Goal: Find specific fact: Find specific fact

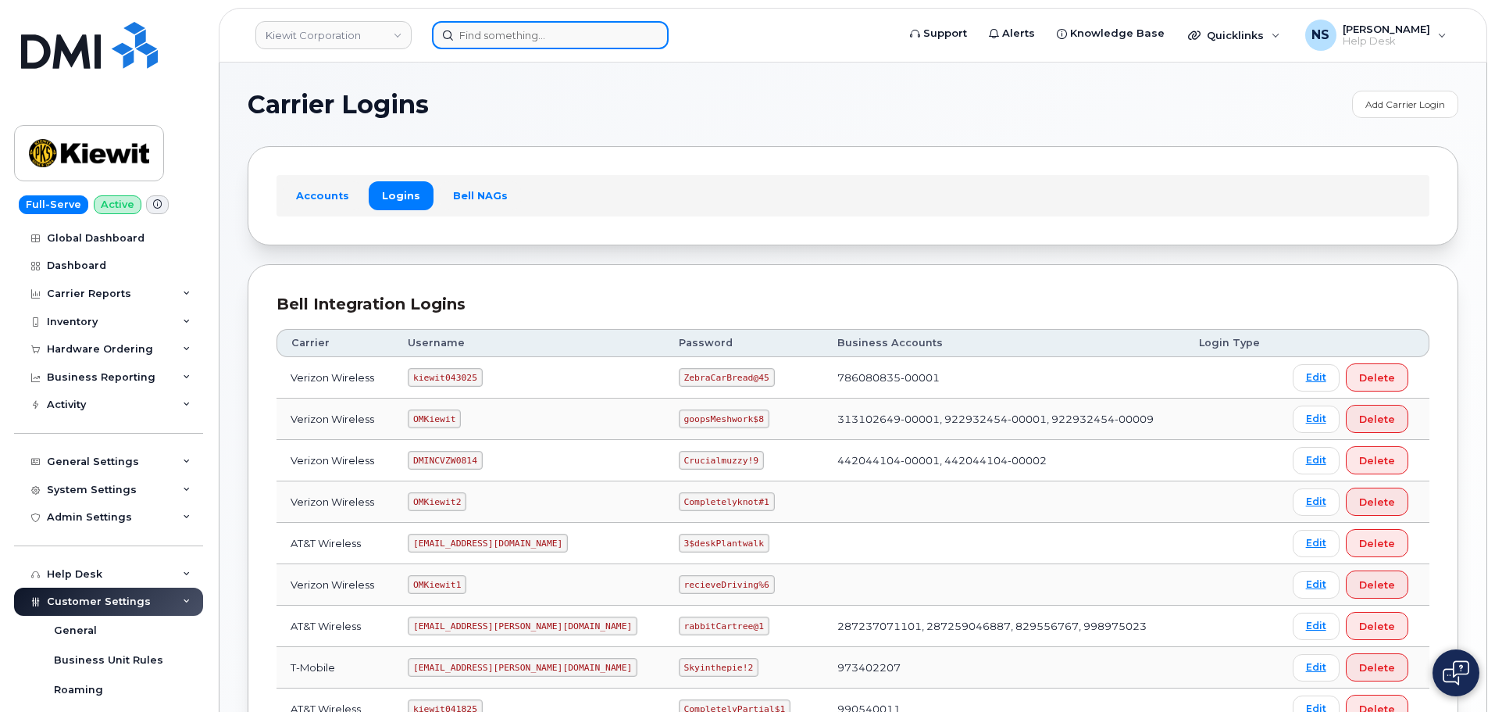
click at [546, 22] on input at bounding box center [550, 35] width 237 height 28
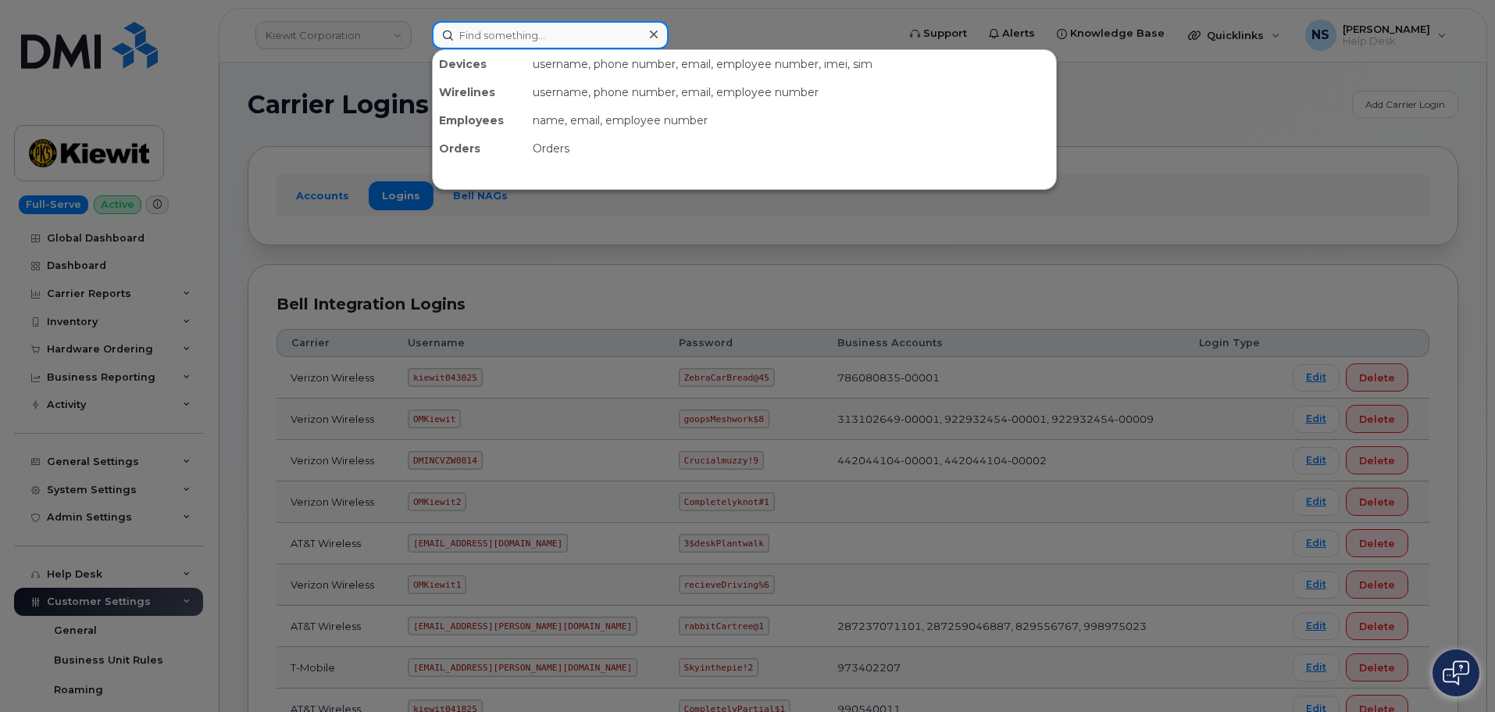
type input "R"
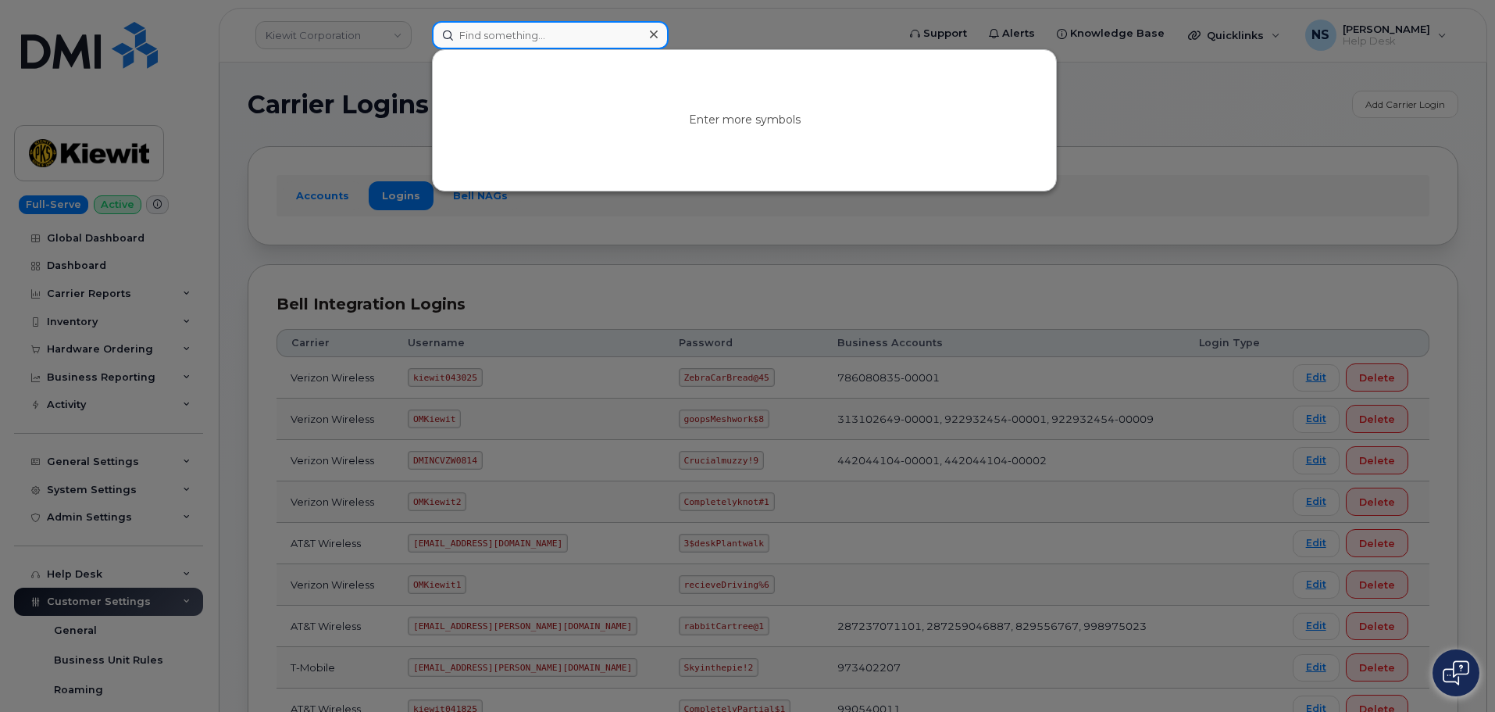
type input "R"
drag, startPoint x: 434, startPoint y: 71, endPoint x: 405, endPoint y: 38, distance: 43.7
click at [430, 49] on div "Enter more symbols" at bounding box center [660, 35] width 480 height 28
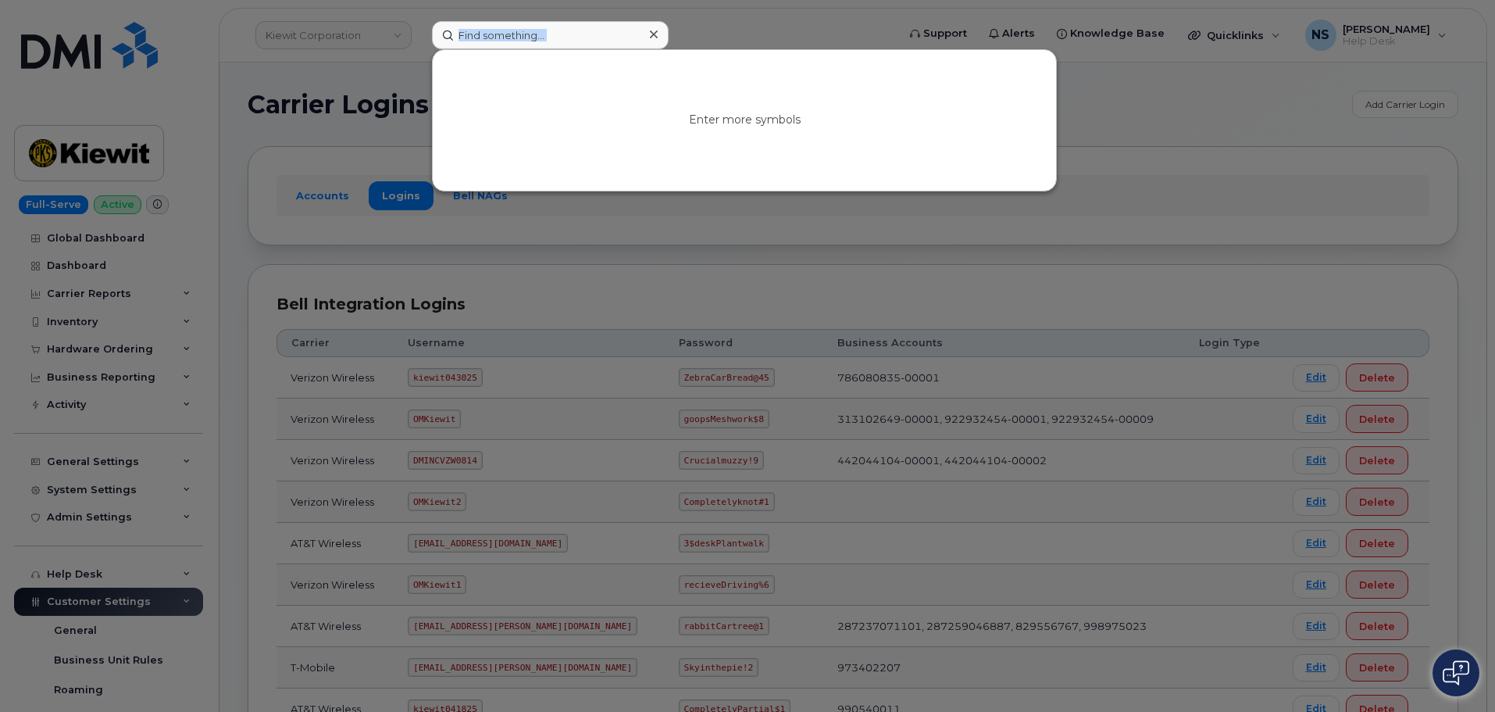
click at [384, 35] on div at bounding box center [747, 356] width 1495 height 712
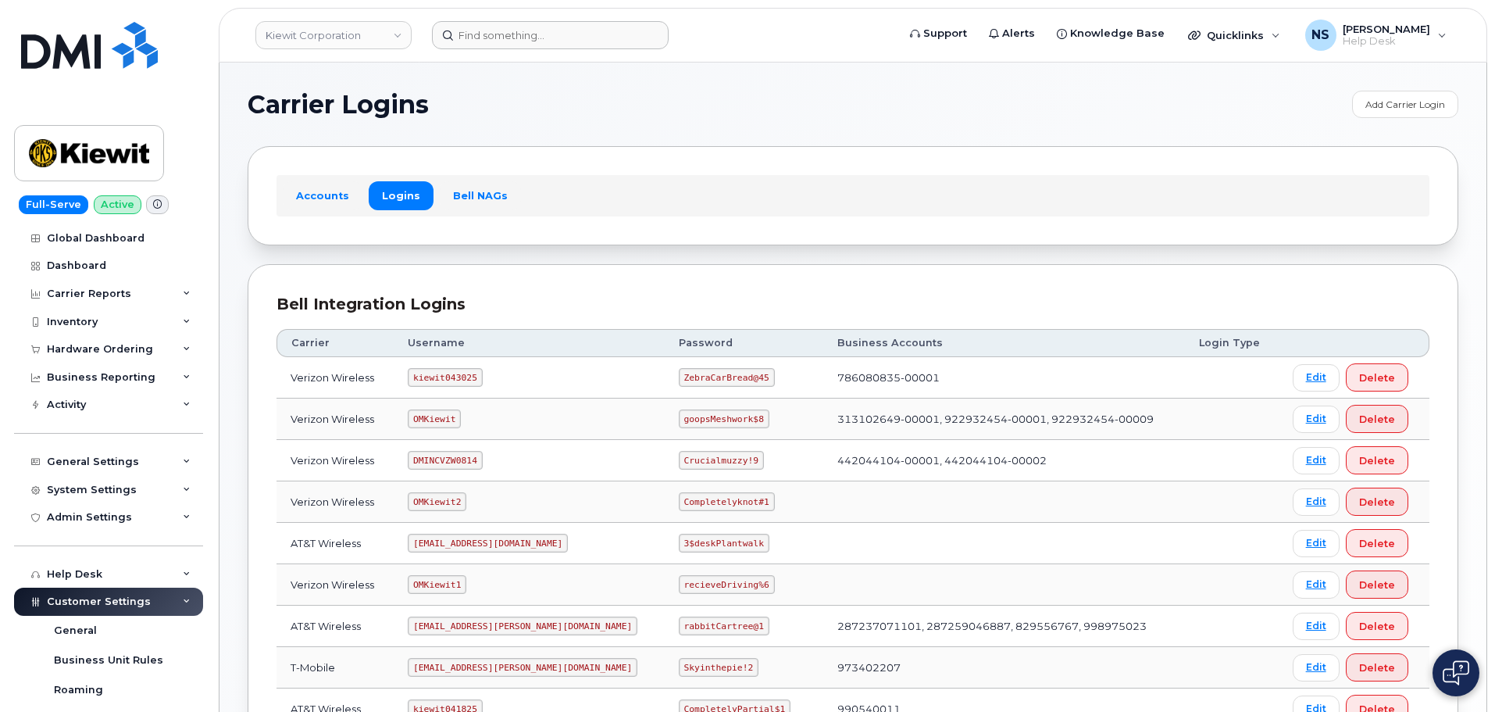
click at [384, 35] on link "Kiewit Corporation" at bounding box center [333, 35] width 156 height 28
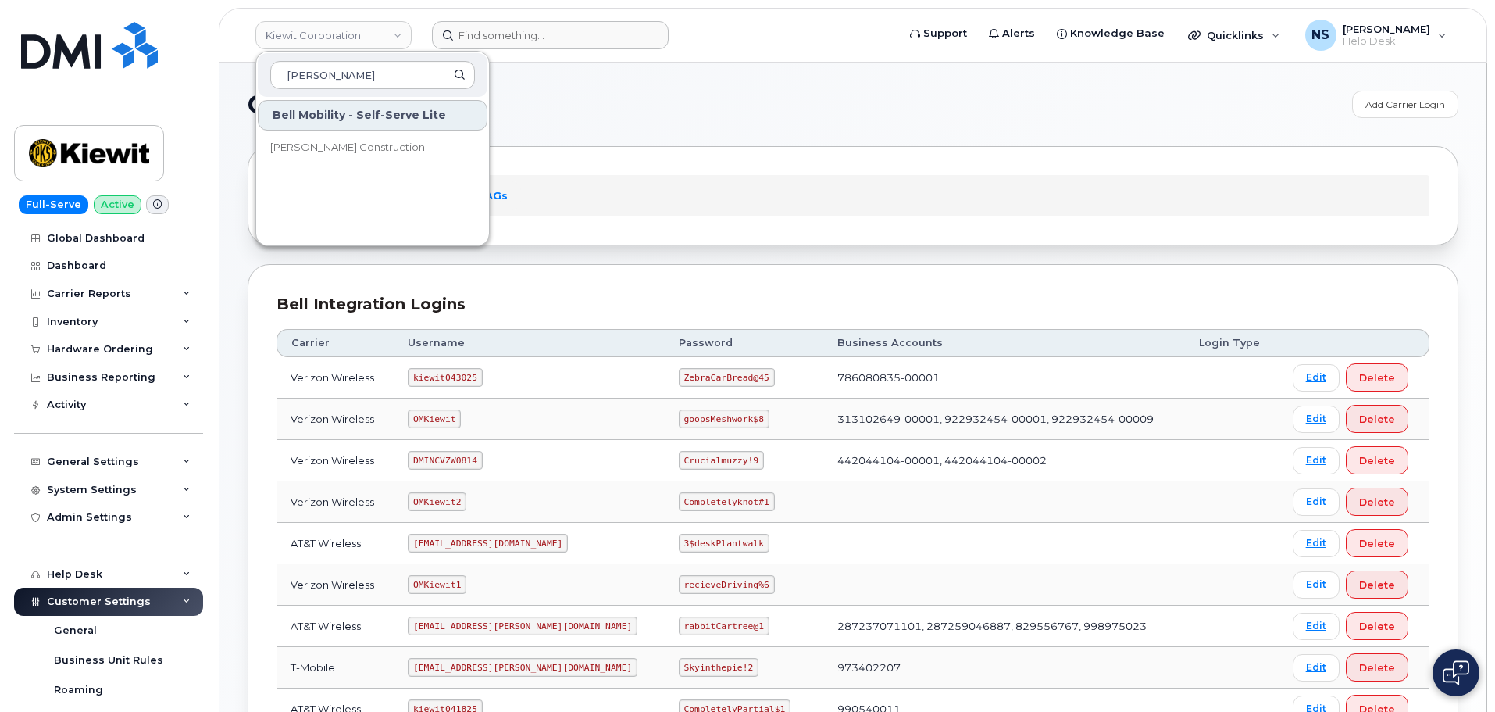
type input "James"
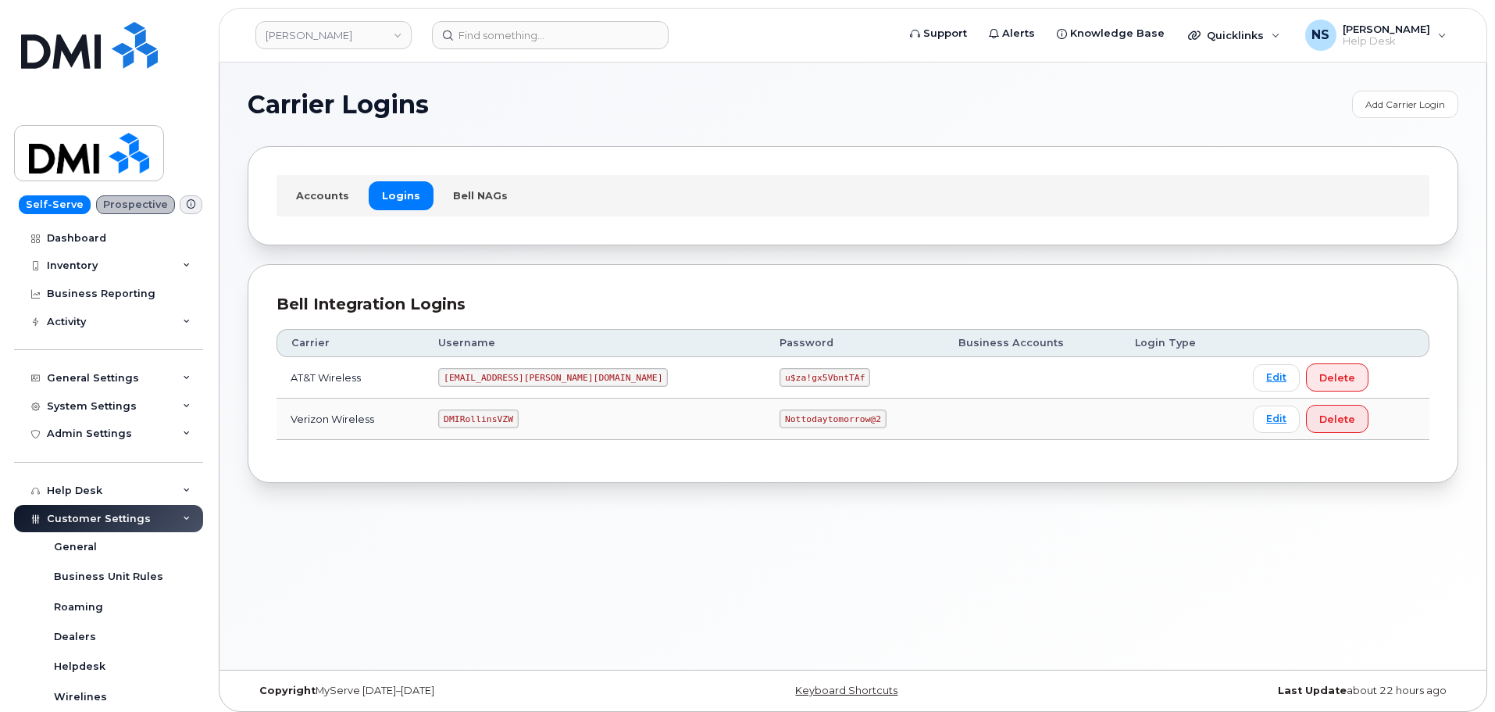
click at [493, 373] on code "[EMAIL_ADDRESS][PERSON_NAME][DOMAIN_NAME]" at bounding box center [553, 377] width 230 height 19
copy code "[EMAIL_ADDRESS][PERSON_NAME][DOMAIN_NAME]"
click at [780, 376] on code "u$za!gx5VbntTAf" at bounding box center [825, 377] width 91 height 19
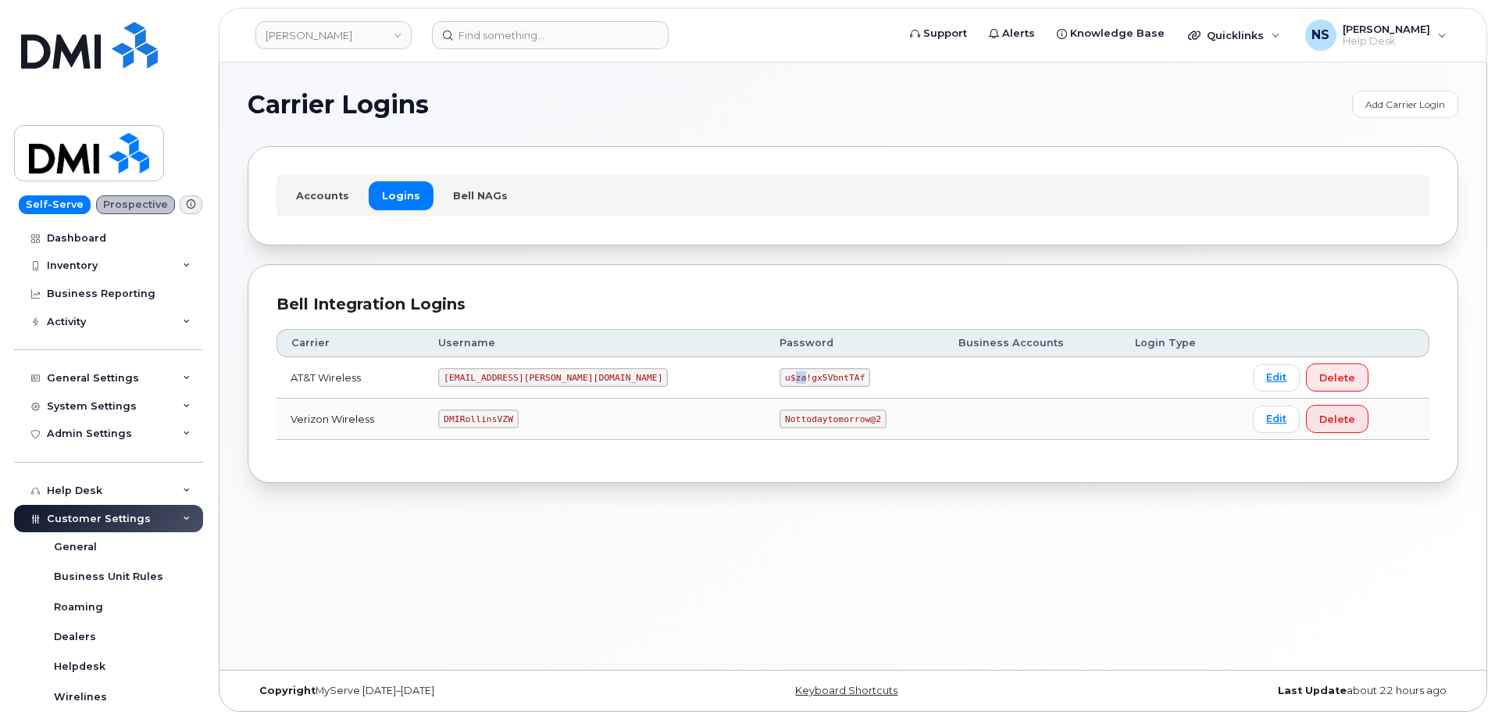
click at [780, 376] on code "u$za!gx5VbntTAf" at bounding box center [825, 377] width 91 height 19
copy code "u$za!gx5VbntTAf"
